Goal: Information Seeking & Learning: Learn about a topic

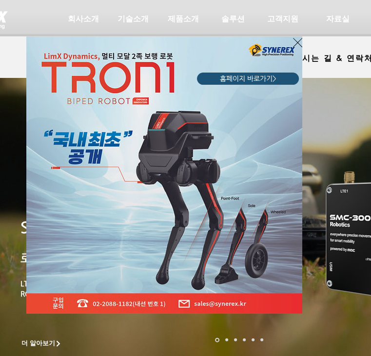
click at [295, 42] on icon "사이트로 돌아가기" at bounding box center [297, 43] width 9 height 12
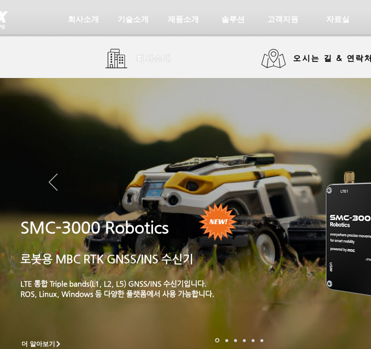
click at [133, 61] on span "회사소개" at bounding box center [154, 58] width 49 height 19
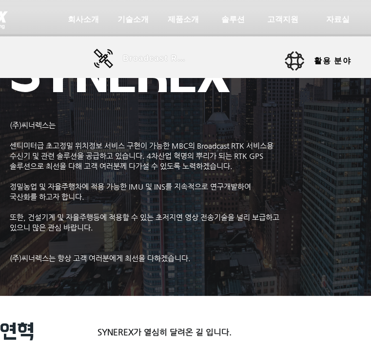
click at [145, 68] on span "Broadcast RTK" at bounding box center [156, 58] width 66 height 19
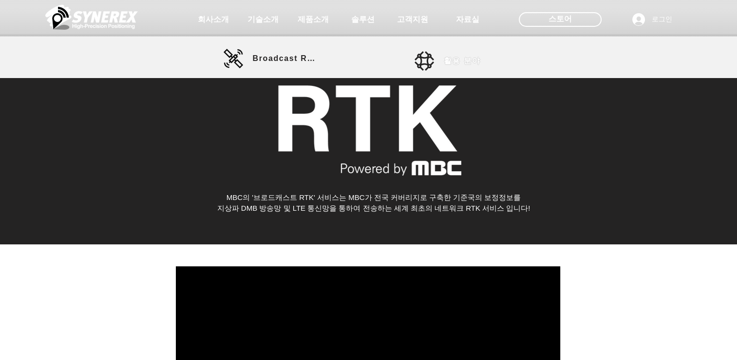
click at [370, 59] on span "활용 분야" at bounding box center [462, 61] width 37 height 10
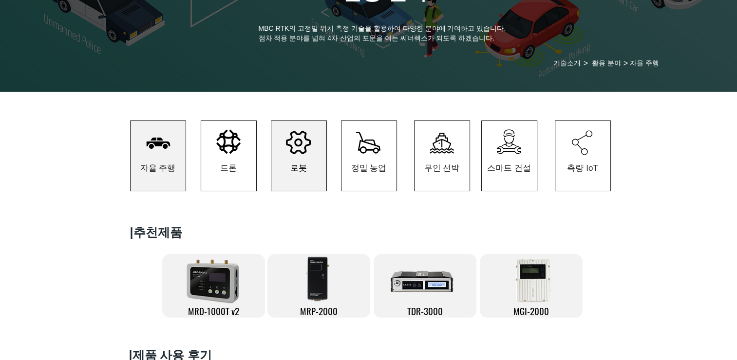
scroll to position [49, 0]
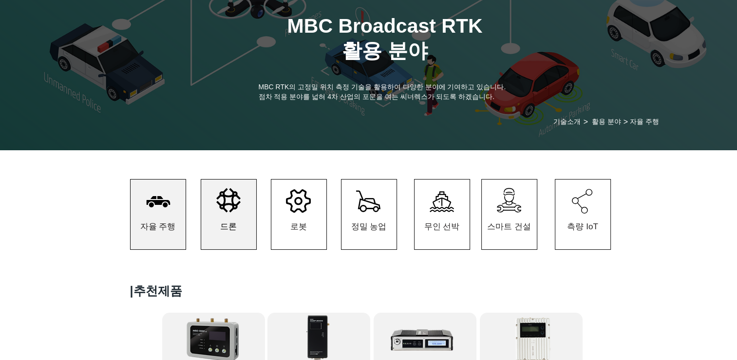
click at [224, 224] on span "드론" at bounding box center [228, 226] width 17 height 11
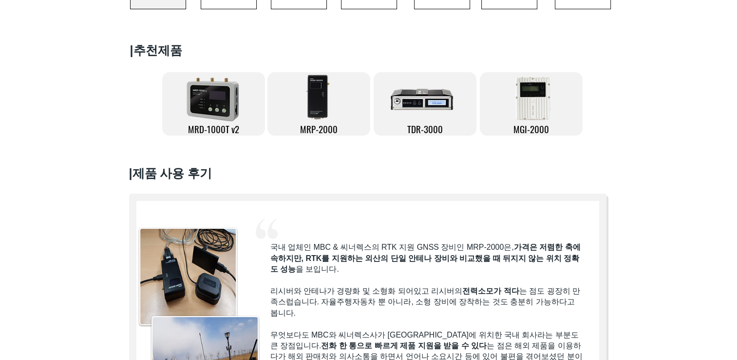
scroll to position [195, 0]
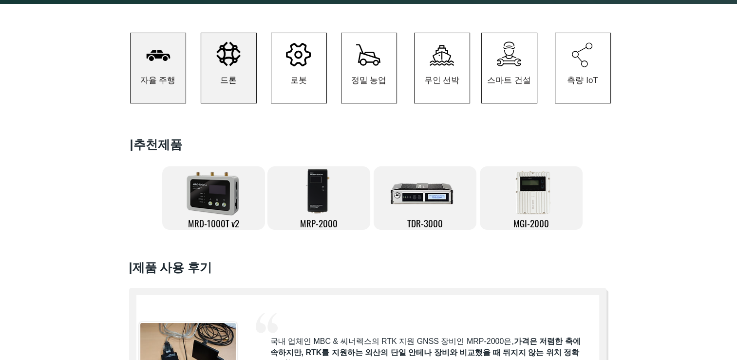
click at [238, 73] on span "드론" at bounding box center [228, 80] width 55 height 45
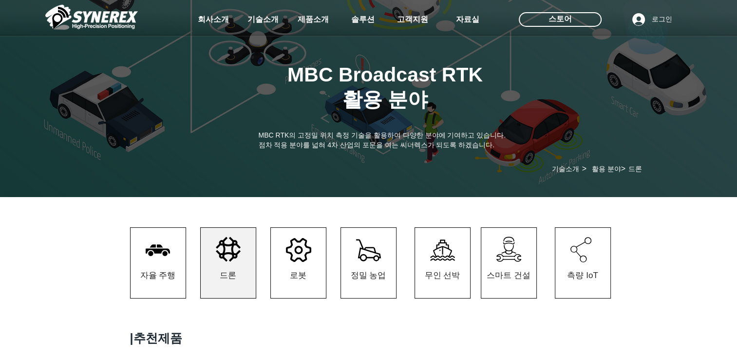
drag, startPoint x: 302, startPoint y: 136, endPoint x: 339, endPoint y: 136, distance: 37.5
click at [339, 136] on div at bounding box center [368, 72] width 737 height 144
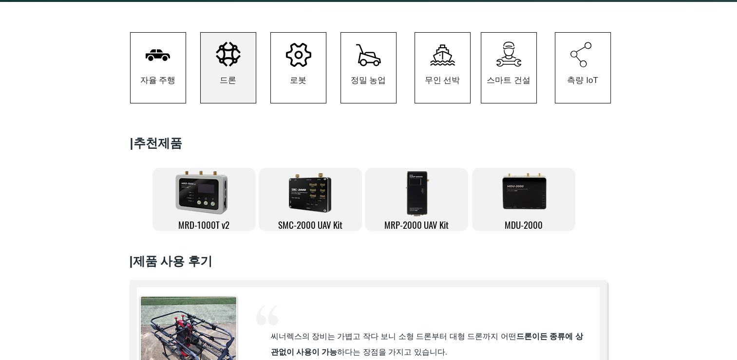
scroll to position [390, 0]
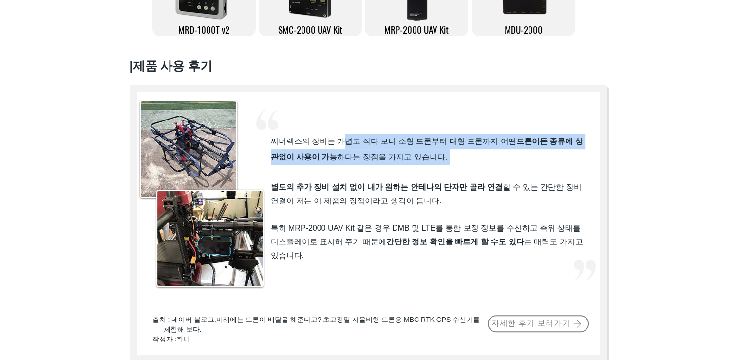
drag, startPoint x: 347, startPoint y: 140, endPoint x: 563, endPoint y: 177, distance: 219.6
click at [370, 177] on div "씨너렉스의 장비는 가볍고 작다 보니 소형 드론부터 대형 드론까지 어떤 드론이든 종류에 상관없이 사용이 가능 하다는 장점을 가지고 있습니다. ​…" at bounding box center [427, 198] width 313 height 129
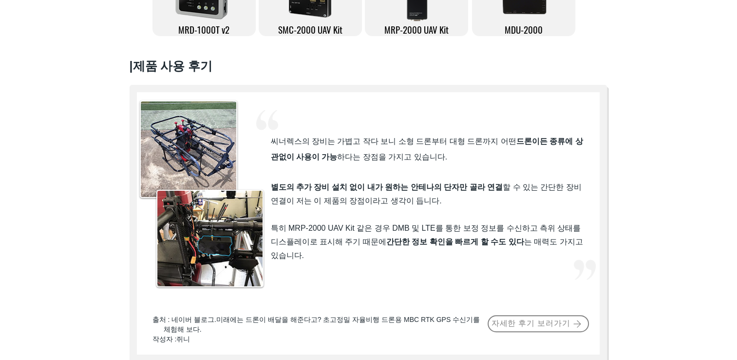
drag, startPoint x: 563, startPoint y: 177, endPoint x: 523, endPoint y: 231, distance: 66.8
click at [370, 231] on span "특히 MRP-2000 UAV Kit 같은 경우 DMB 및 LTE를 통한 보정 정보를 수신하고 측위 상태를 디스플레이로 표시해 주기 때문에 간단…" at bounding box center [427, 242] width 312 height 36
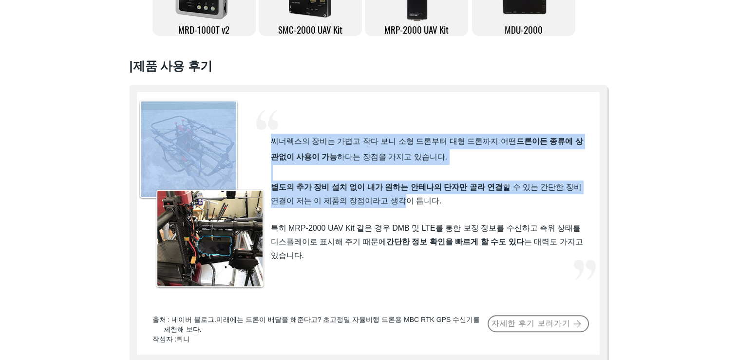
drag, startPoint x: 421, startPoint y: 219, endPoint x: 421, endPoint y: 279, distance: 59.9
click at [370, 279] on div "#comp-kzgdbvhf svg [data-color="1"] {fill: #F2F2F2;} 씨너렉스의 장비는 가볍고 작다 보니 소형 드론부…" at bounding box center [369, 223] width 478 height 277
drag, startPoint x: 421, startPoint y: 279, endPoint x: 403, endPoint y: 306, distance: 32.4
click at [370, 306] on div at bounding box center [369, 223] width 478 height 277
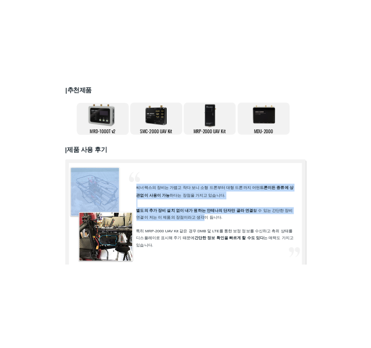
scroll to position [195, 0]
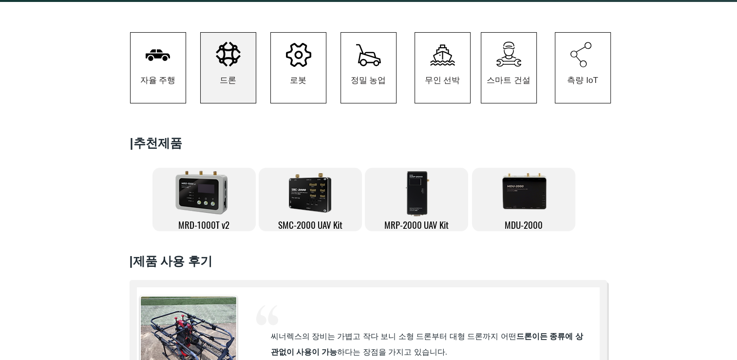
click at [342, 140] on div at bounding box center [368, 346] width 737 height 455
